Goal: Navigation & Orientation: Find specific page/section

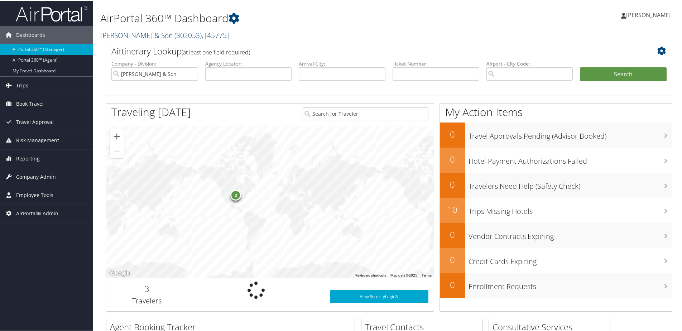
click at [118, 33] on link "CH Guenther & Son ( 302053 ) , [ 45775 ]" at bounding box center [164, 35] width 129 height 10
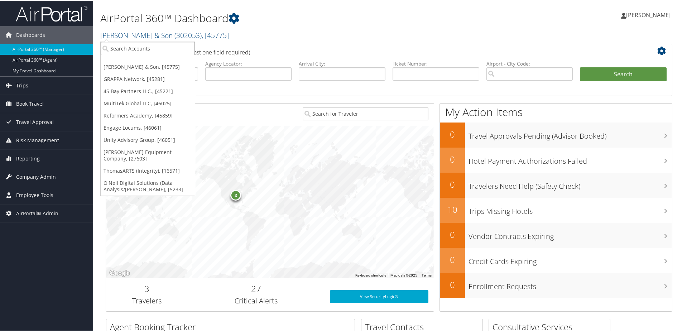
click at [120, 47] on input "search" at bounding box center [148, 47] width 94 height 13
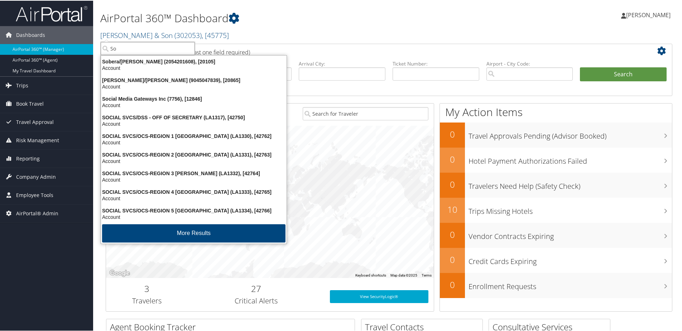
type input "S"
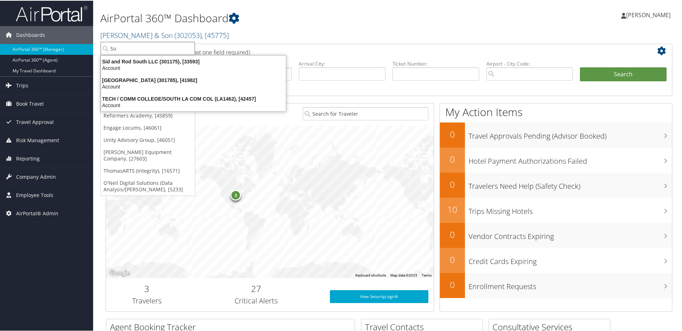
type input "S"
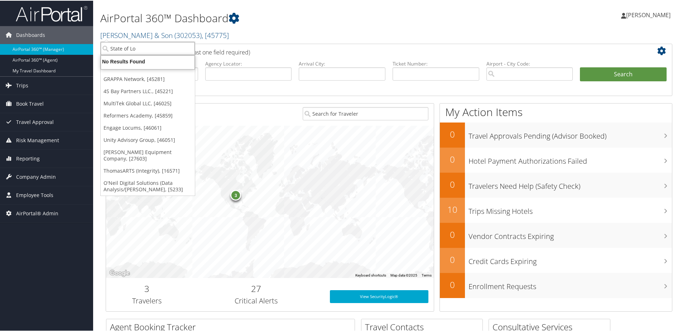
type input "State of Lou"
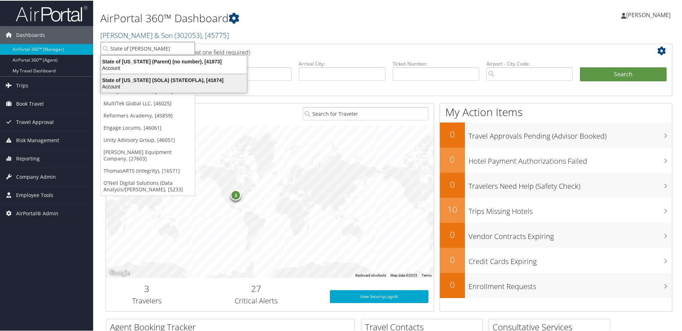
click at [131, 82] on div "State of Louisiana (SOLA) (STATEOFLA), [41874]" at bounding box center [174, 79] width 154 height 6
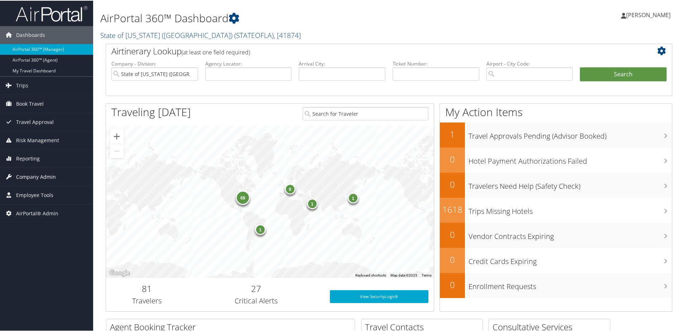
click at [24, 176] on span "Company Admin" at bounding box center [36, 176] width 40 height 18
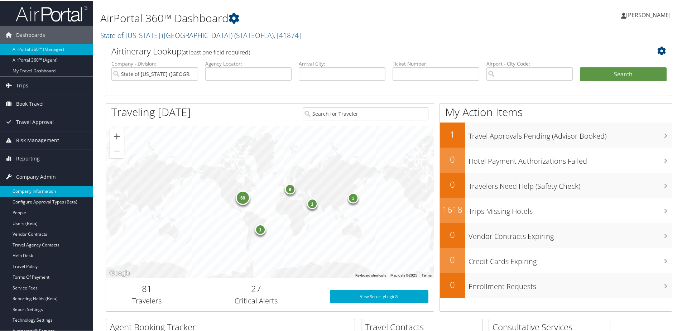
click at [21, 192] on link "Company Information" at bounding box center [46, 190] width 93 height 11
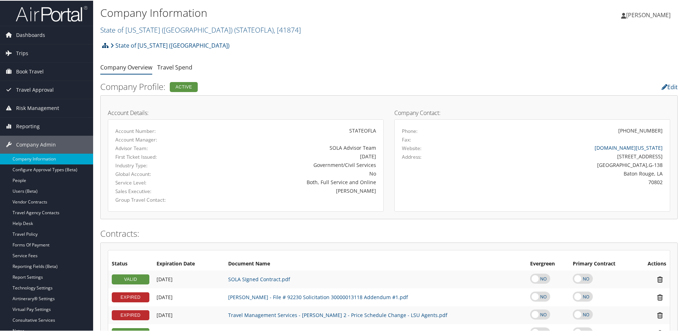
click at [103, 42] on icon at bounding box center [105, 45] width 6 height 6
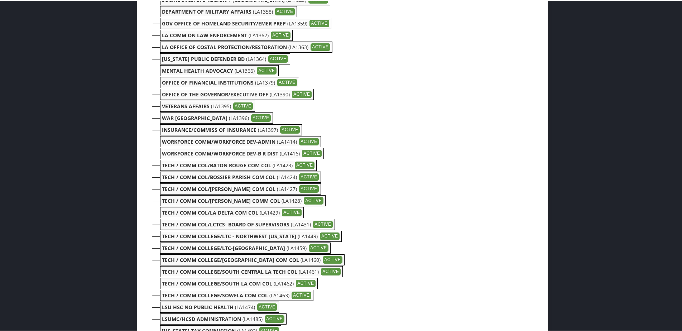
scroll to position [1863, 0]
click at [206, 247] on b "TECH / COMM COLLEGE/LTC-[GEOGRAPHIC_DATA]" at bounding box center [223, 247] width 123 height 7
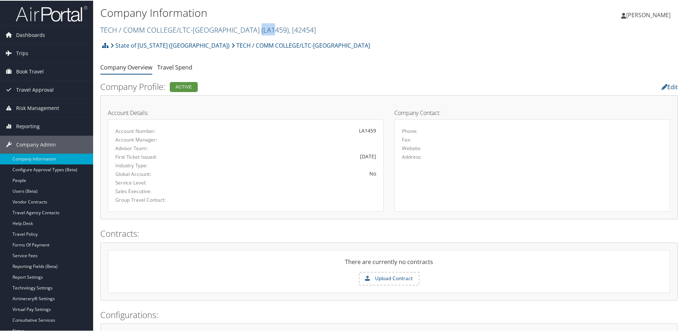
drag, startPoint x: 238, startPoint y: 30, endPoint x: 251, endPoint y: 31, distance: 12.9
click at [262, 31] on span "( LA1459 )" at bounding box center [275, 29] width 27 height 10
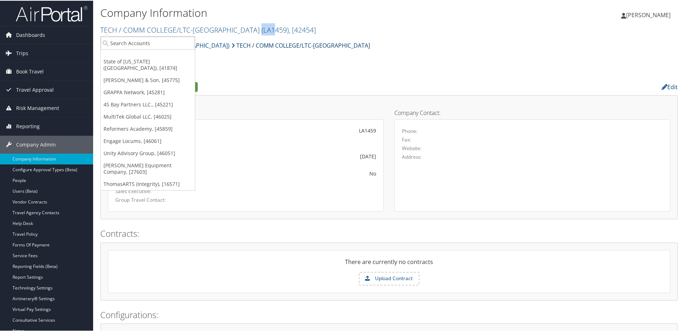
drag, startPoint x: 251, startPoint y: 31, endPoint x: 250, endPoint y: 38, distance: 6.5
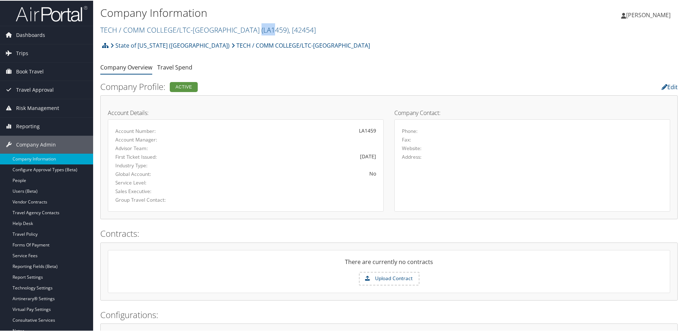
click at [243, 36] on div "Company Information TECH / COMM COLLEGE/LTC-NORTHSHORE ( LA1459 ) , [ 42454 ] S…" at bounding box center [292, 21] width 385 height 34
click at [250, 71] on ul "Company Overview Travel Spend" at bounding box center [388, 67] width 577 height 13
drag, startPoint x: 239, startPoint y: 29, endPoint x: 262, endPoint y: 29, distance: 22.6
click at [262, 29] on span "( LA1459 )" at bounding box center [275, 29] width 27 height 10
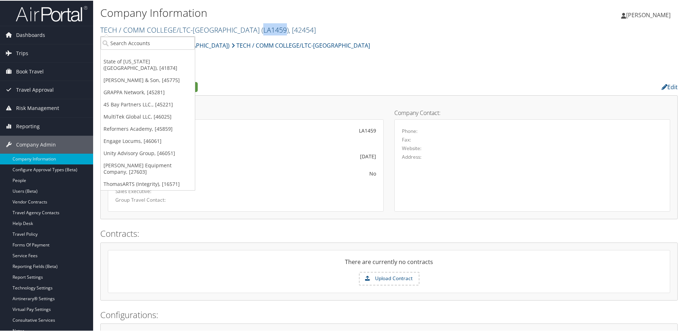
copy span "LA1459"
click at [244, 120] on div "Account Number: LA1459 Account Manager: Advisor Team: First Ticket Issued: 1/1/…" at bounding box center [246, 165] width 276 height 92
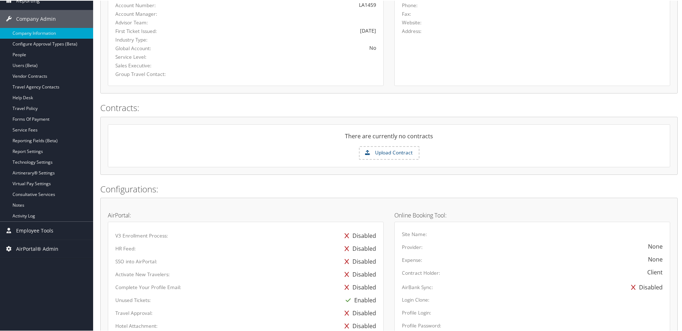
scroll to position [64, 0]
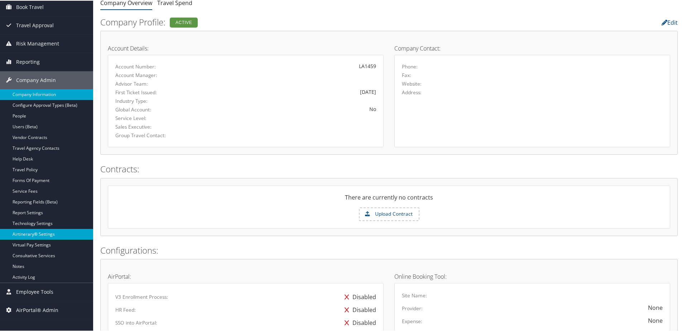
click at [40, 230] on link "Airtinerary® Settings" at bounding box center [46, 233] width 93 height 11
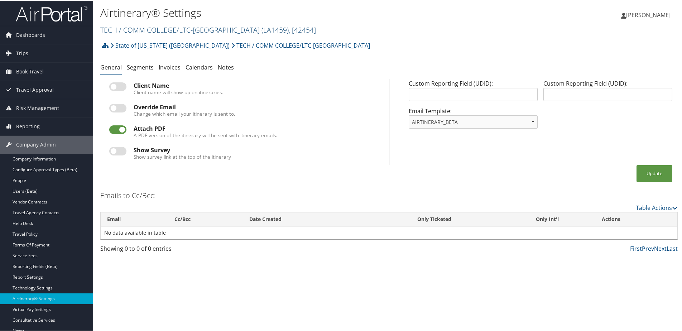
click at [125, 27] on link "TECH / COMM COLLEGE/LTC-NORTHSHORE ( LA1459 ) , [ 42454 ]" at bounding box center [208, 29] width 216 height 10
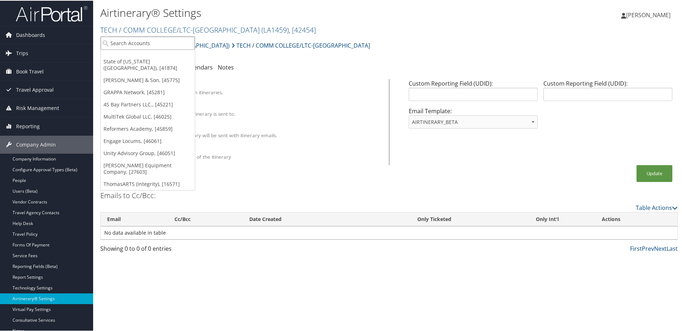
click at [126, 40] on input "search" at bounding box center [148, 42] width 94 height 13
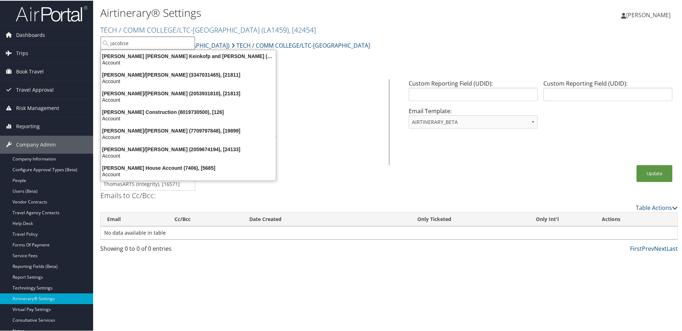
type input "jacobsen"
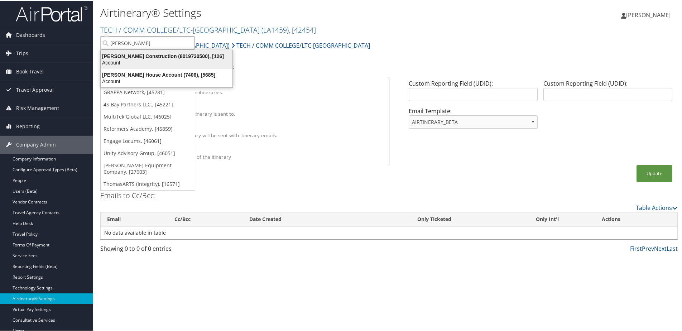
click at [121, 59] on div "Account" at bounding box center [167, 62] width 140 height 6
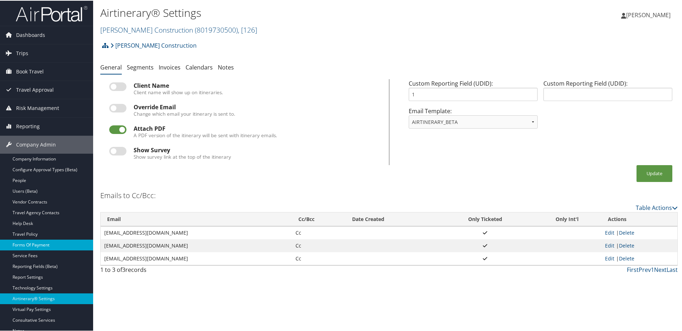
click at [36, 245] on link "Forms Of Payment" at bounding box center [46, 244] width 93 height 11
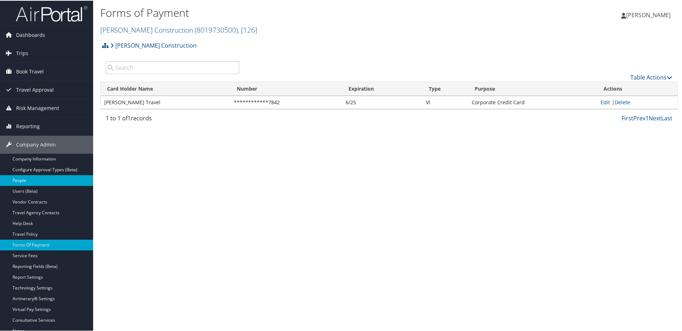
click at [30, 179] on link "People" at bounding box center [46, 179] width 93 height 11
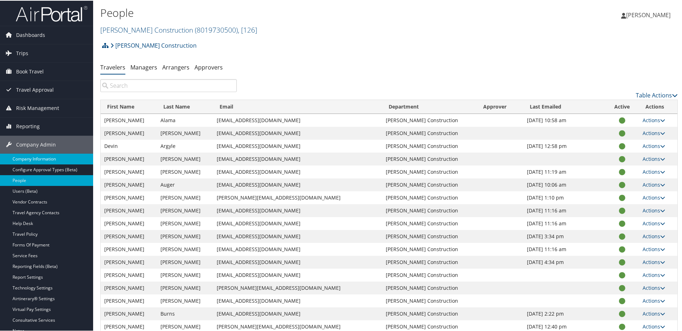
click at [24, 161] on link "Company Information" at bounding box center [46, 158] width 93 height 11
